Goal: Find specific page/section: Find specific page/section

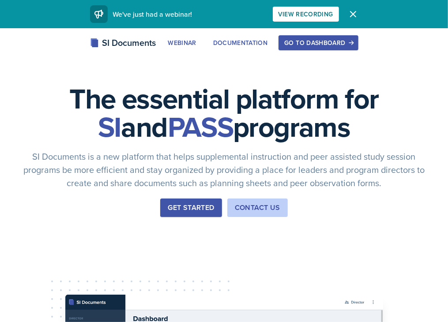
click at [352, 42] on div "Go to Dashboard" at bounding box center [318, 42] width 68 height 7
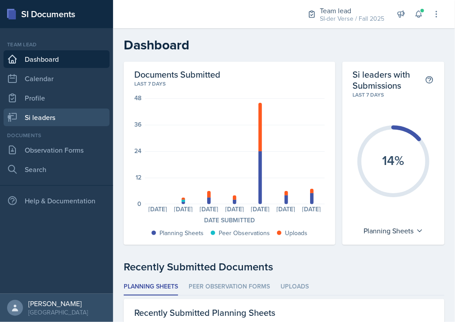
click at [62, 109] on link "Si leaders" at bounding box center [57, 118] width 106 height 18
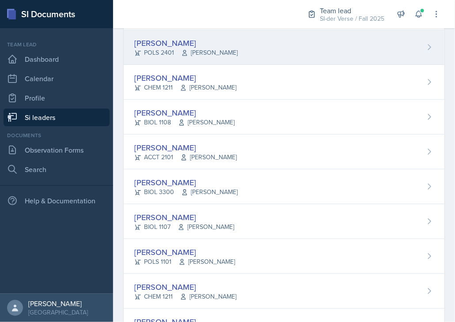
scroll to position [155, 0]
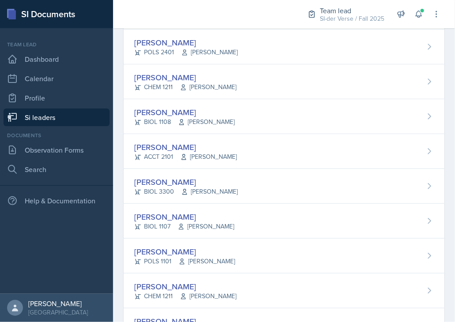
click at [233, 7] on div at bounding box center [202, 14] width 164 height 28
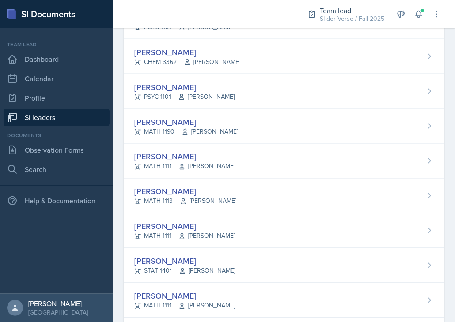
scroll to position [509, 0]
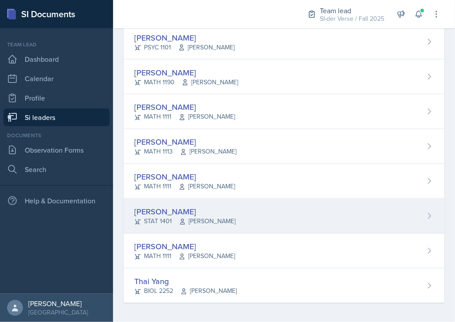
click at [219, 203] on div "[PERSON_NAME] STAT 1401 [PERSON_NAME]" at bounding box center [284, 216] width 321 height 35
